Goal: Task Accomplishment & Management: Manage account settings

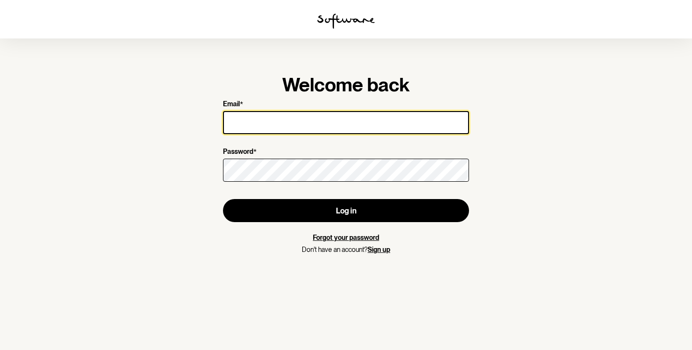
type input "[EMAIL_ADDRESS][DOMAIN_NAME]"
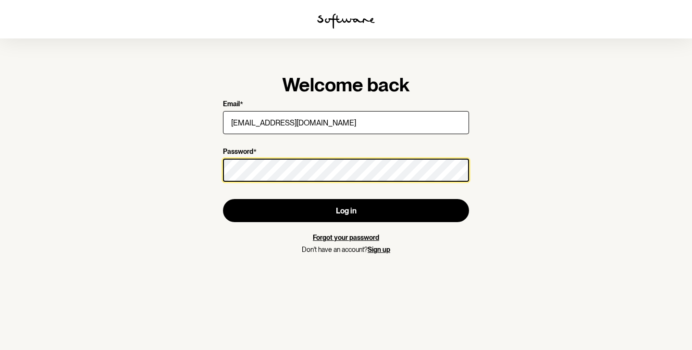
click at [346, 210] on button "Log in" at bounding box center [346, 210] width 246 height 23
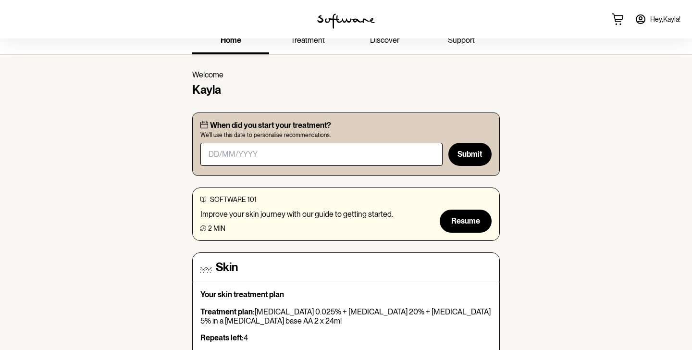
scroll to position [201, 0]
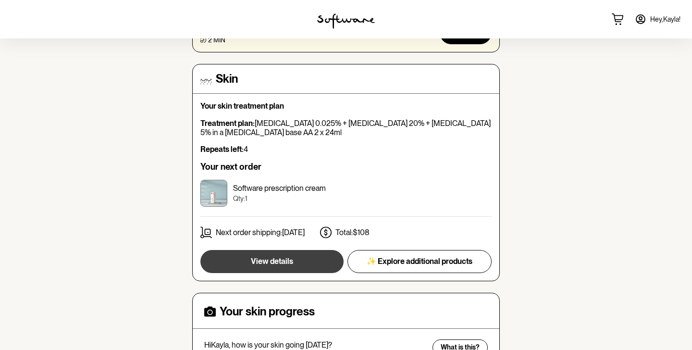
click at [306, 250] on button "View details" at bounding box center [271, 261] width 143 height 23
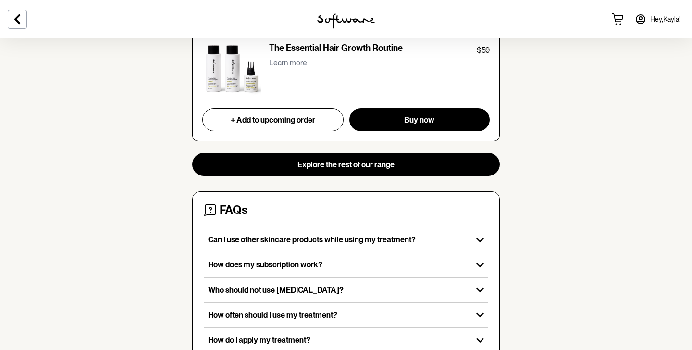
scroll to position [486, 0]
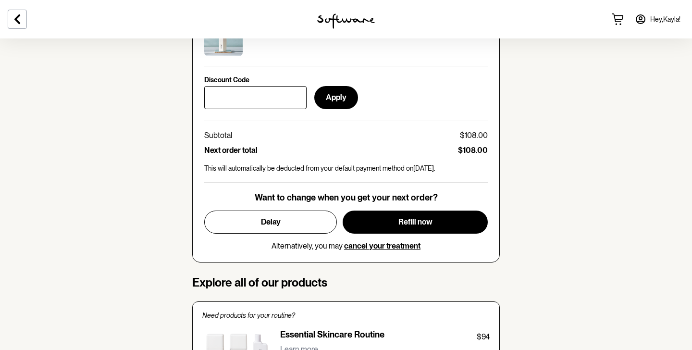
click at [374, 244] on span "cancel your treatment" at bounding box center [382, 245] width 76 height 9
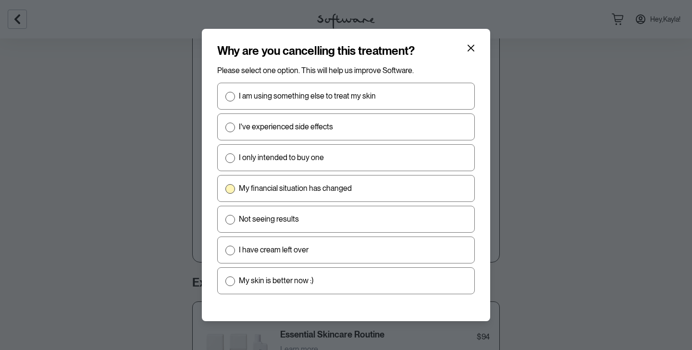
click at [286, 184] on p "My financial situation has changed" at bounding box center [295, 188] width 113 height 9
click at [225, 188] on input "My financial situation has changed" at bounding box center [225, 188] width 0 height 0
radio input "true"
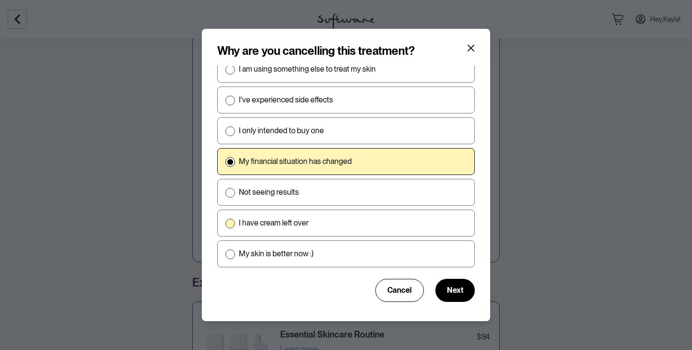
scroll to position [26, 0]
click at [363, 254] on label "My skin is better now :)" at bounding box center [345, 254] width 257 height 27
click at [225, 254] on input "My skin is better now :)" at bounding box center [225, 254] width 0 height 0
radio input "true"
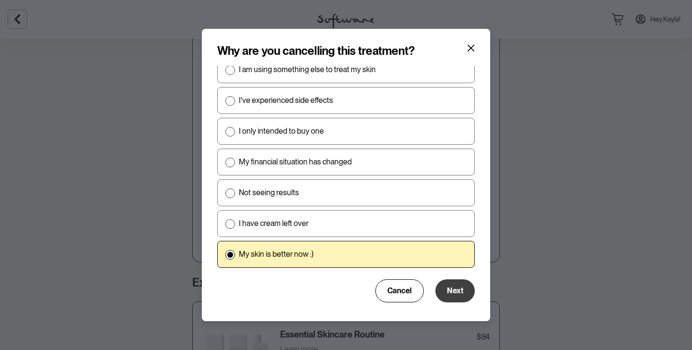
click at [445, 283] on button "Next" at bounding box center [454, 290] width 39 height 23
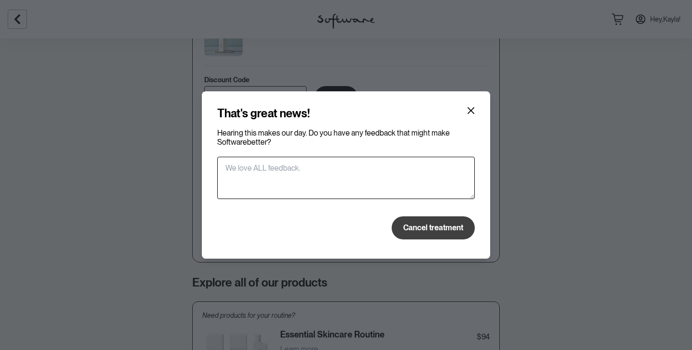
click at [435, 226] on span "Cancel treatment" at bounding box center [433, 227] width 60 height 9
